Goal: Information Seeking & Learning: Learn about a topic

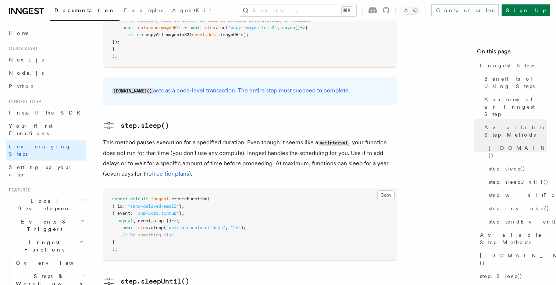
scroll to position [777, 0]
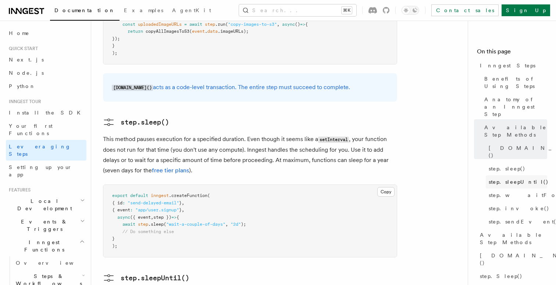
click at [504, 178] on span "step.sleepUntil()" at bounding box center [519, 181] width 60 height 7
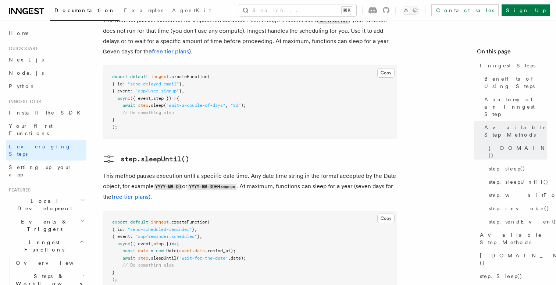
scroll to position [908, 0]
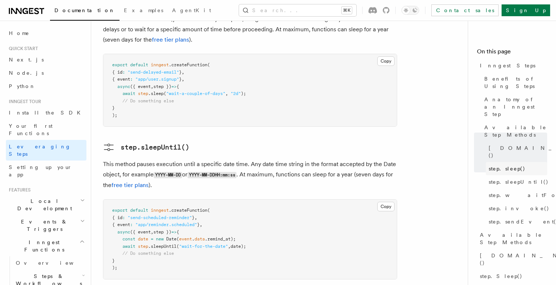
click at [502, 165] on span "step.sleep()" at bounding box center [507, 168] width 37 height 7
click at [509, 191] on span "step.waitForEvent()" at bounding box center [544, 194] width 110 height 7
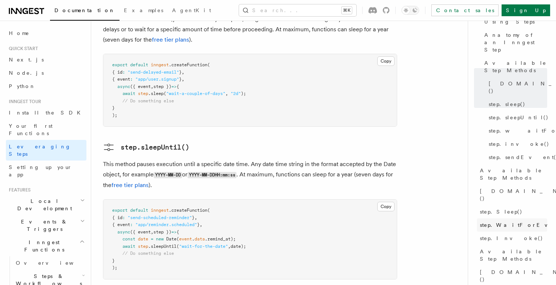
scroll to position [67, 0]
click at [497, 206] on span "step.Sleep()" at bounding box center [501, 209] width 43 height 7
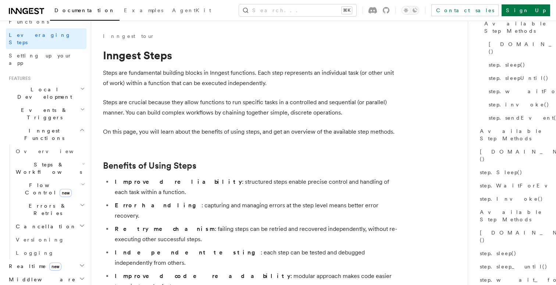
scroll to position [114, 0]
click at [37, 159] on span "Steps & Workflows" at bounding box center [47, 166] width 69 height 15
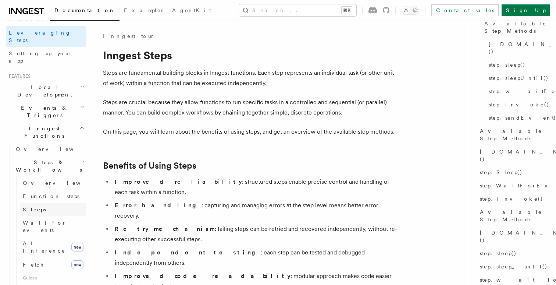
click at [36, 206] on span "Sleeps" at bounding box center [34, 209] width 23 height 6
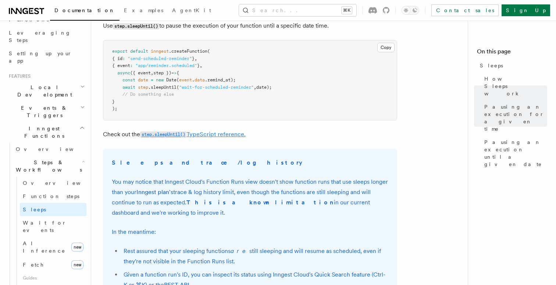
scroll to position [458, 0]
